Goal: Find contact information: Find contact information

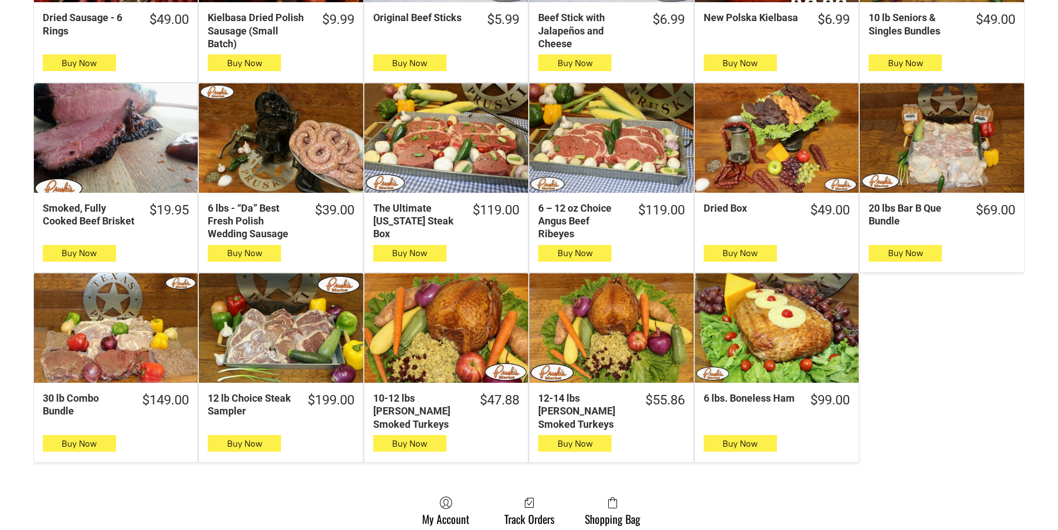
scroll to position [500, 0]
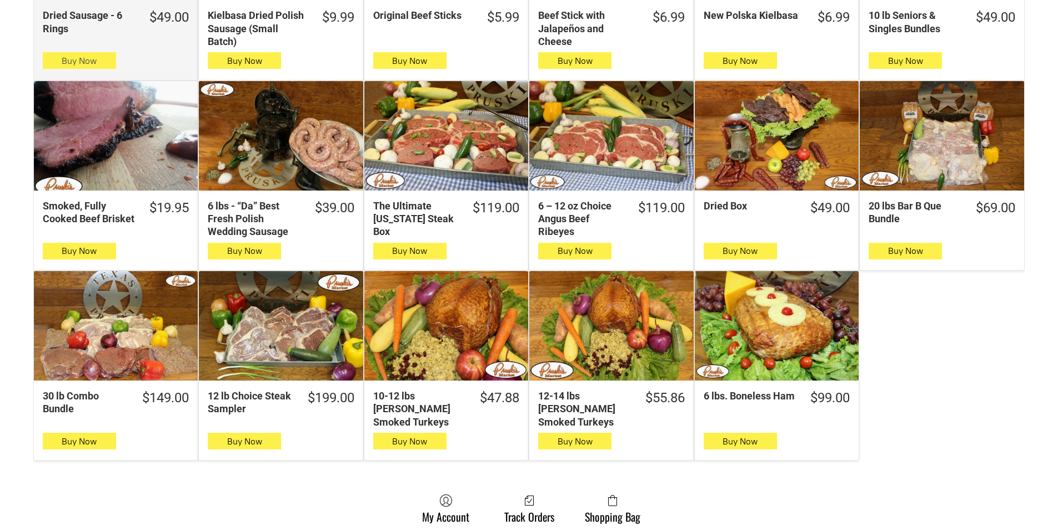
click at [113, 66] on button "Buy Now" at bounding box center [79, 60] width 73 height 17
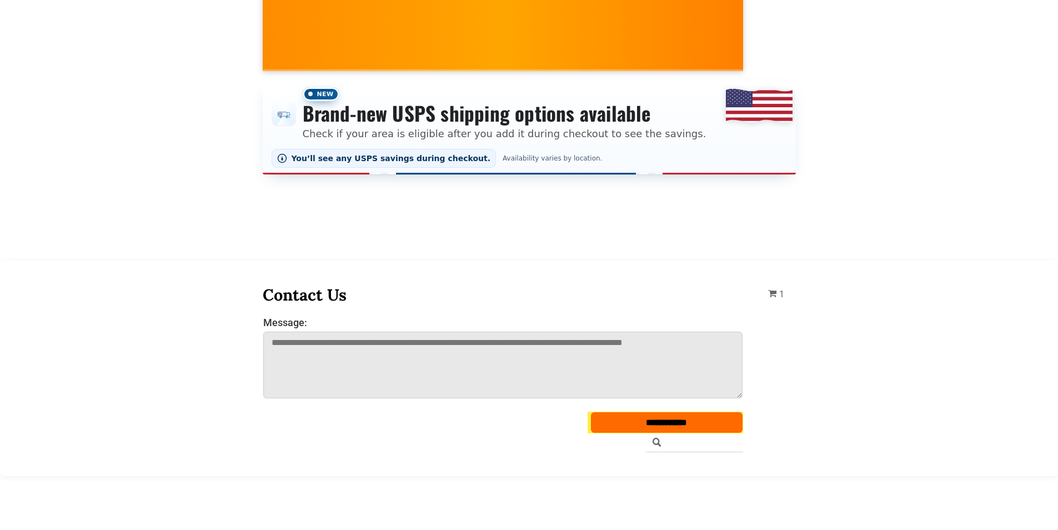
scroll to position [56, 0]
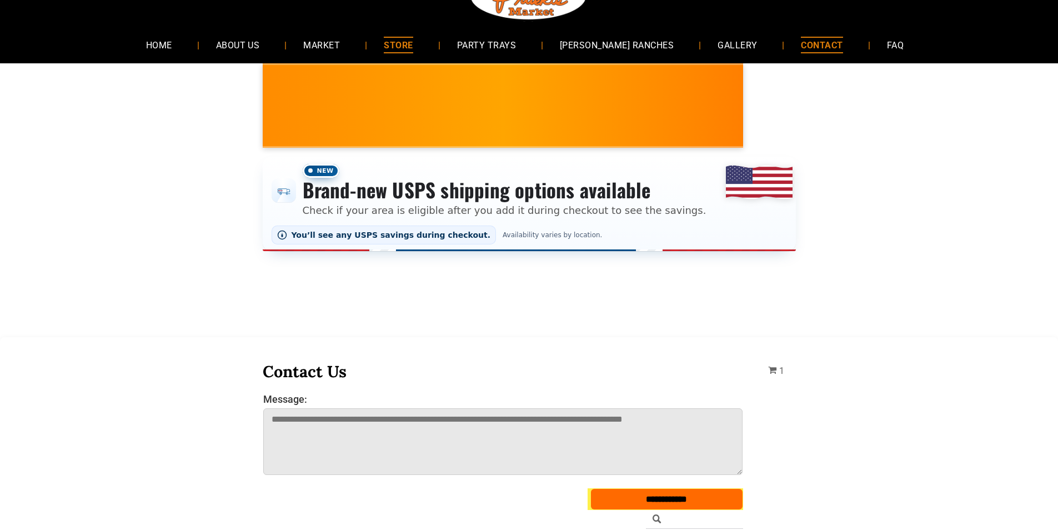
click at [801, 42] on span "CONTACT" at bounding box center [822, 45] width 42 height 16
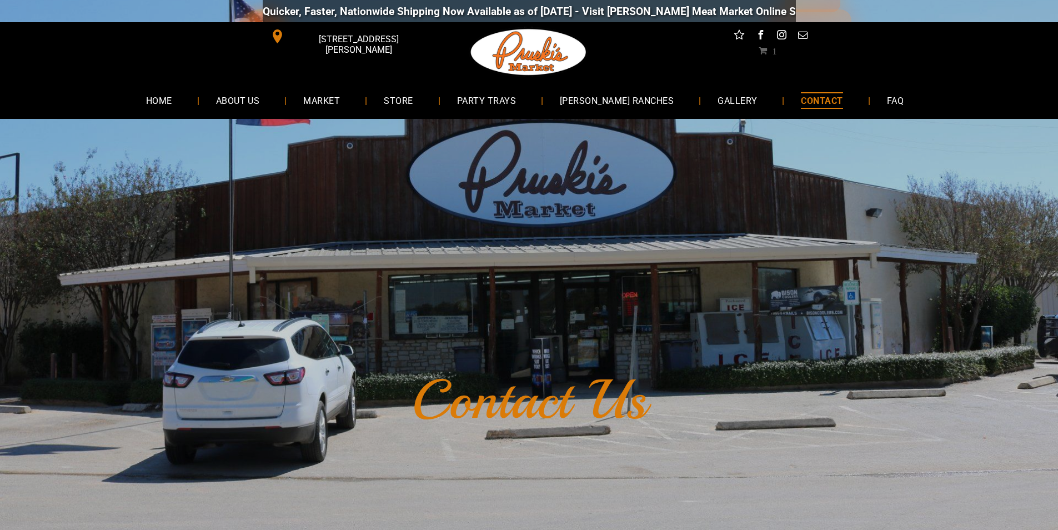
click at [799, 110] on link "CONTACT" at bounding box center [821, 99] width 75 height 29
